Goal: Task Accomplishment & Management: Manage account settings

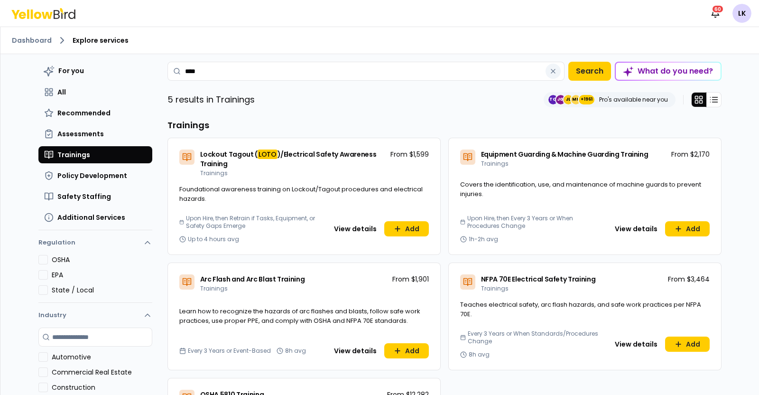
click at [551, 75] on button "button" at bounding box center [553, 71] width 15 height 15
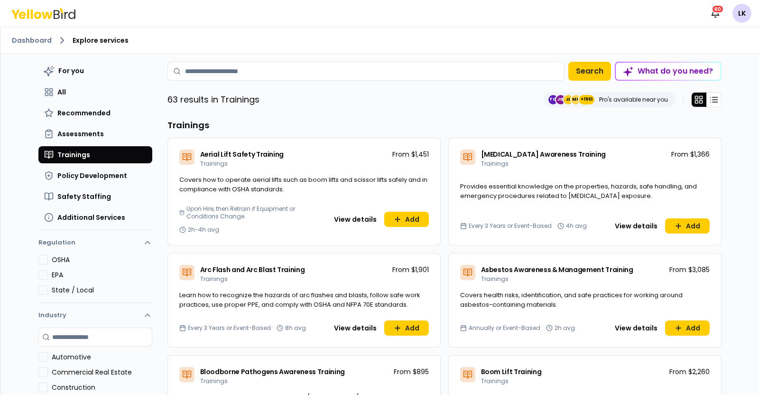
click at [383, 98] on div "63 results in Trainings TC JG JL MH +1961 Pro's available near you" at bounding box center [445, 99] width 554 height 15
click at [68, 100] on div "For you All Recommended Assessments Trainings Policy Development Safety Staffin…" at bounding box center [95, 144] width 114 height 164
click at [64, 93] on button "All" at bounding box center [95, 92] width 114 height 17
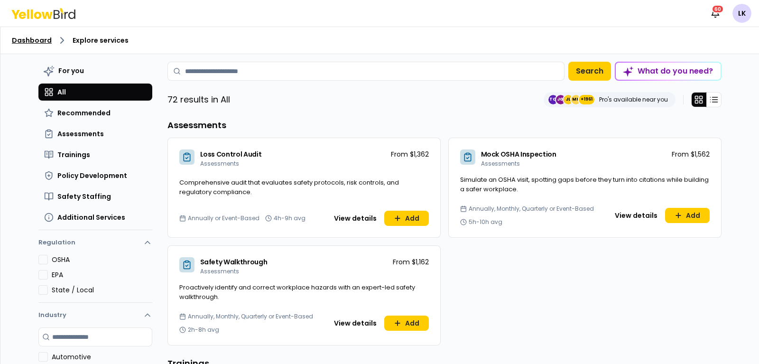
click at [26, 40] on link "Dashboard" at bounding box center [32, 40] width 40 height 9
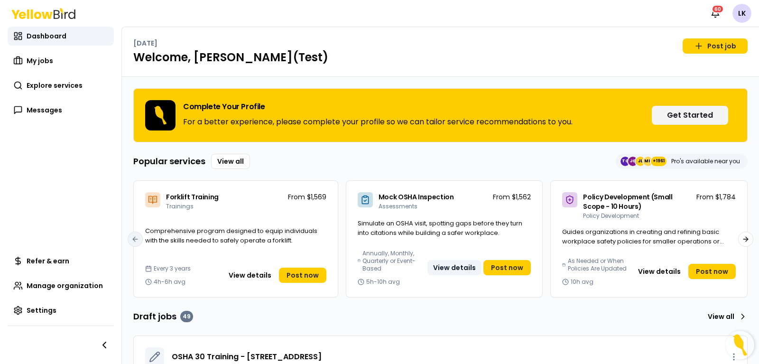
click at [444, 267] on button "View details" at bounding box center [455, 267] width 54 height 15
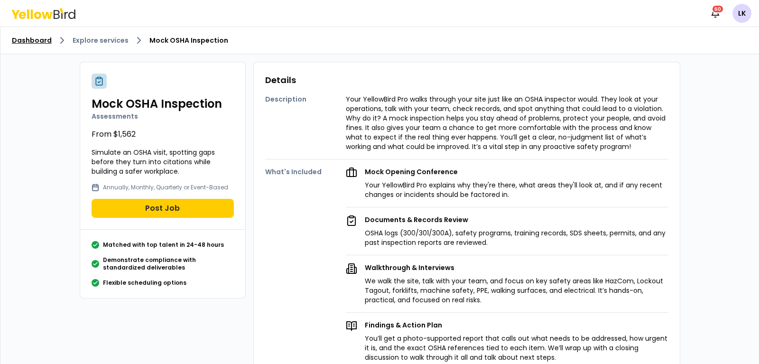
click at [36, 39] on link "Dashboard" at bounding box center [32, 40] width 40 height 9
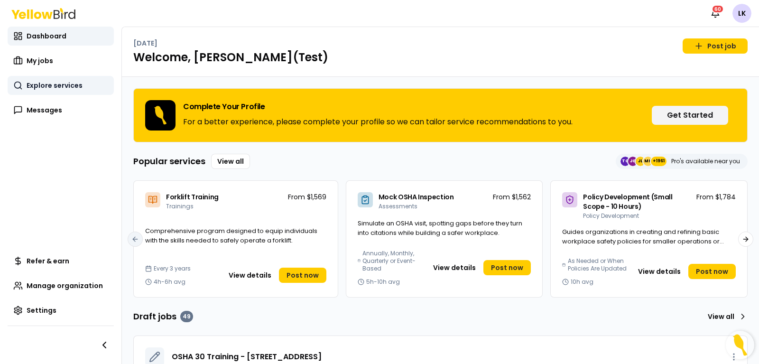
click at [51, 86] on span "Explore services" at bounding box center [55, 85] width 56 height 9
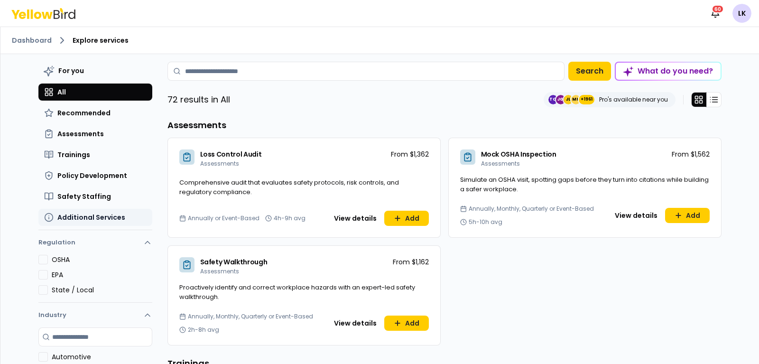
click at [86, 218] on span "Additional Services" at bounding box center [91, 217] width 68 height 9
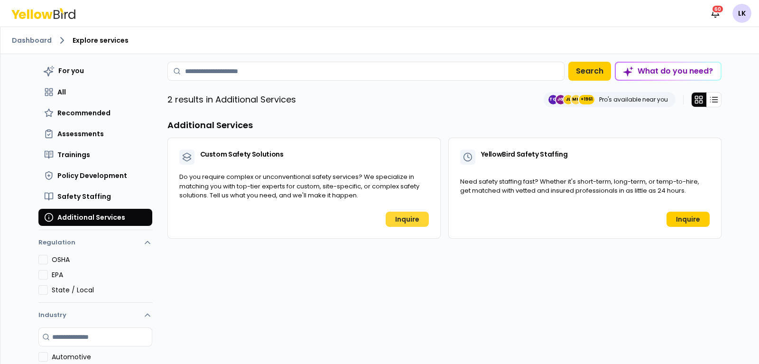
click at [398, 217] on link "Inquire" at bounding box center [407, 219] width 43 height 15
click at [64, 159] on button "Trainings" at bounding box center [95, 154] width 114 height 17
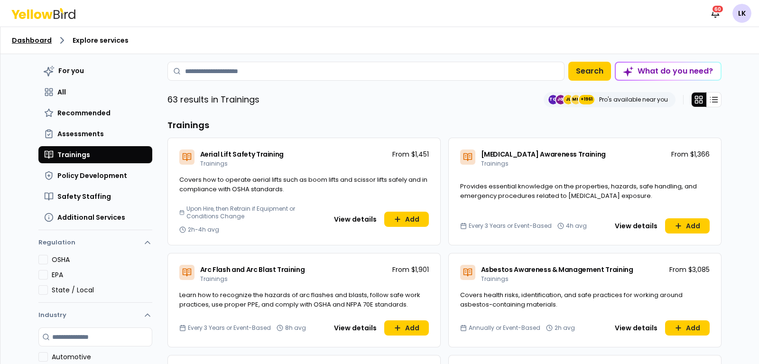
click at [41, 37] on link "Dashboard" at bounding box center [32, 40] width 40 height 9
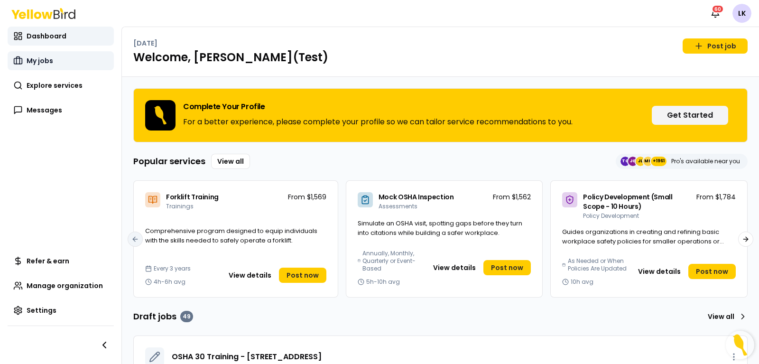
click at [47, 60] on span "My jobs" at bounding box center [40, 60] width 27 height 9
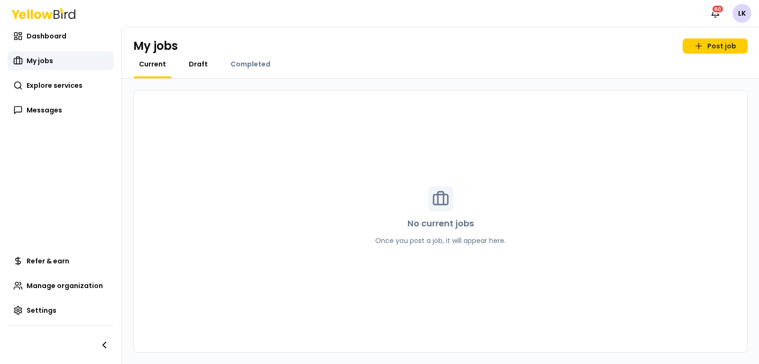
click at [195, 67] on span "Draft" at bounding box center [198, 63] width 19 height 9
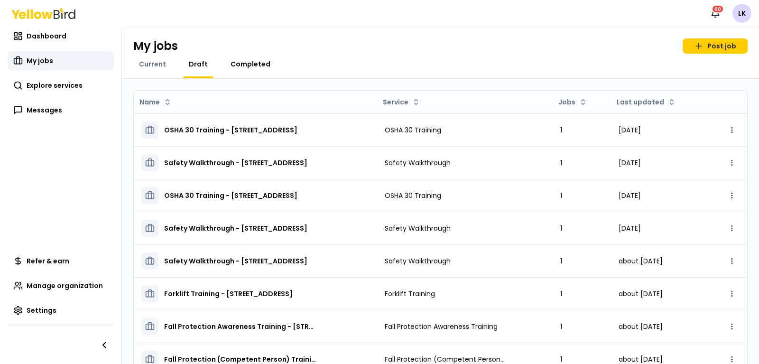
click at [260, 66] on span "Completed" at bounding box center [251, 63] width 40 height 9
